Goal: Navigation & Orientation: Find specific page/section

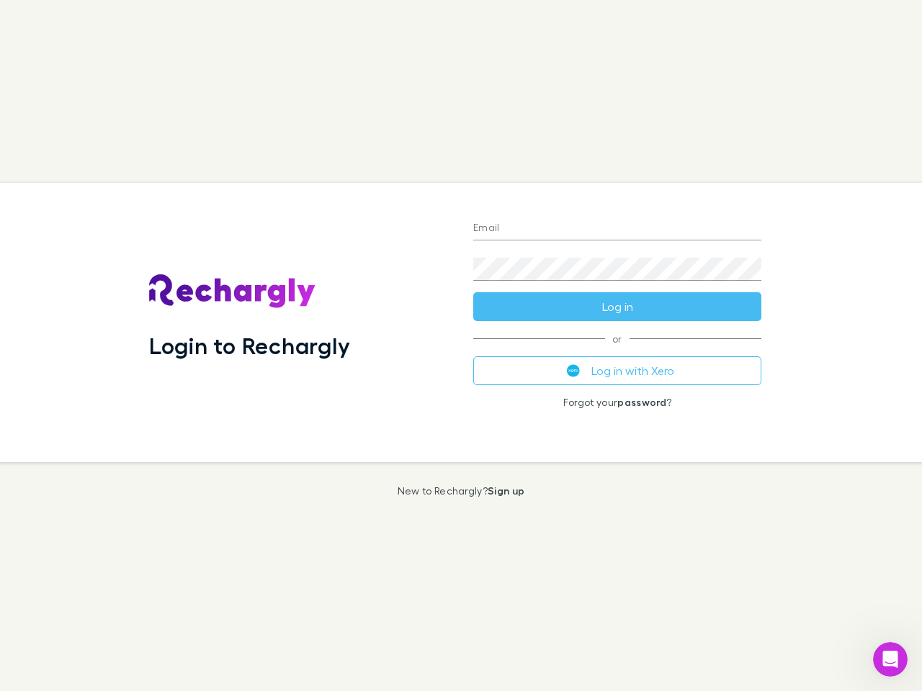
click at [461, 346] on div "Login to Rechargly" at bounding box center [300, 322] width 324 height 279
click at [617, 229] on input "Email" at bounding box center [617, 228] width 288 height 23
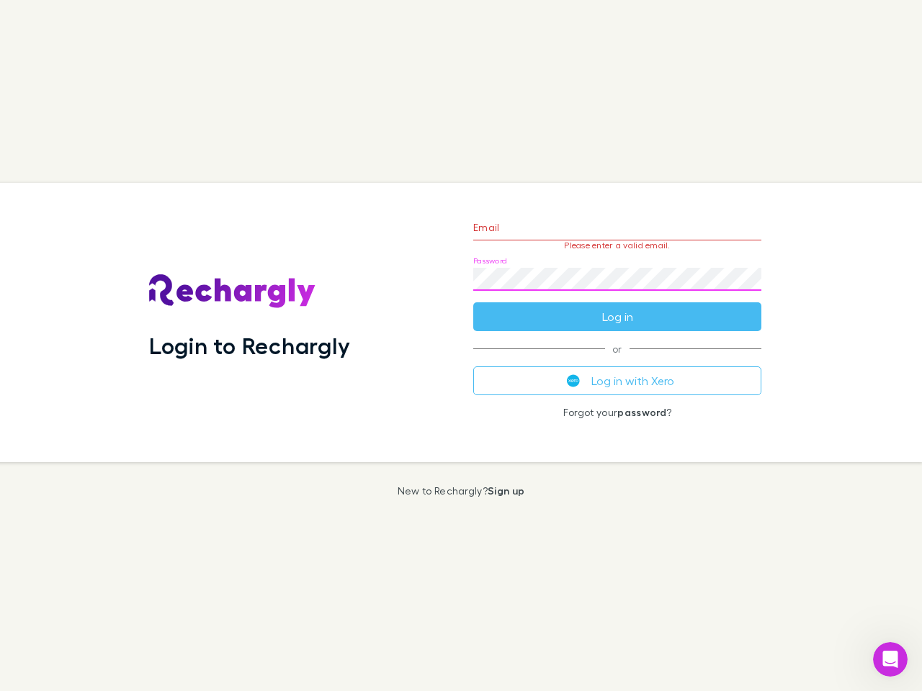
click at [617, 307] on form "Email Please enter a valid email. Password Log in" at bounding box center [617, 268] width 288 height 125
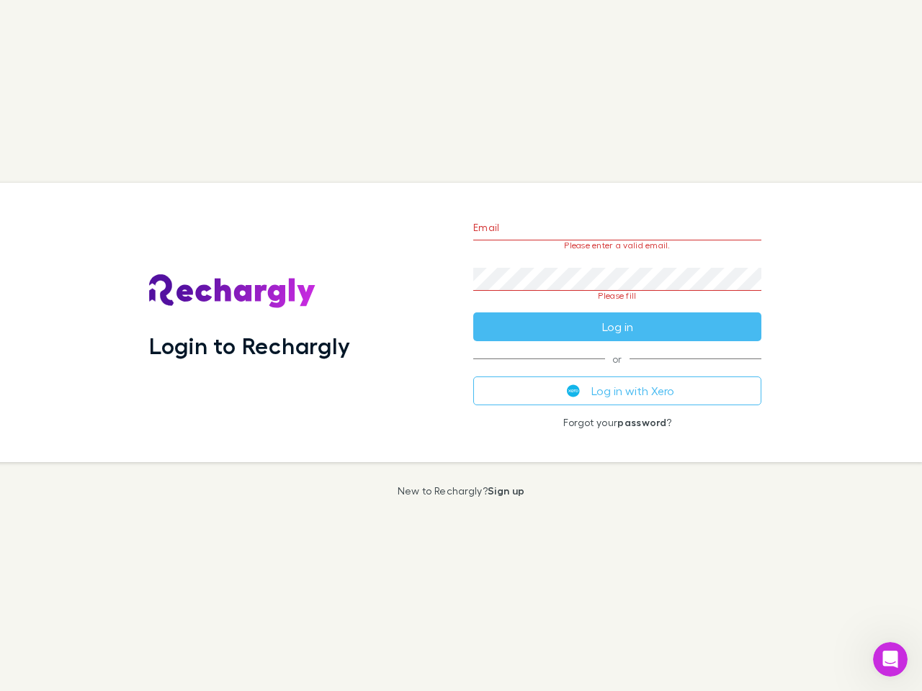
click at [617, 371] on div "Email Please enter a valid email. Password Please fill Log in or Log in with Xe…" at bounding box center [617, 322] width 311 height 279
click at [890, 660] on icon "Open Intercom Messenger" at bounding box center [890, 660] width 24 height 24
